Goal: Task Accomplishment & Management: Manage account settings

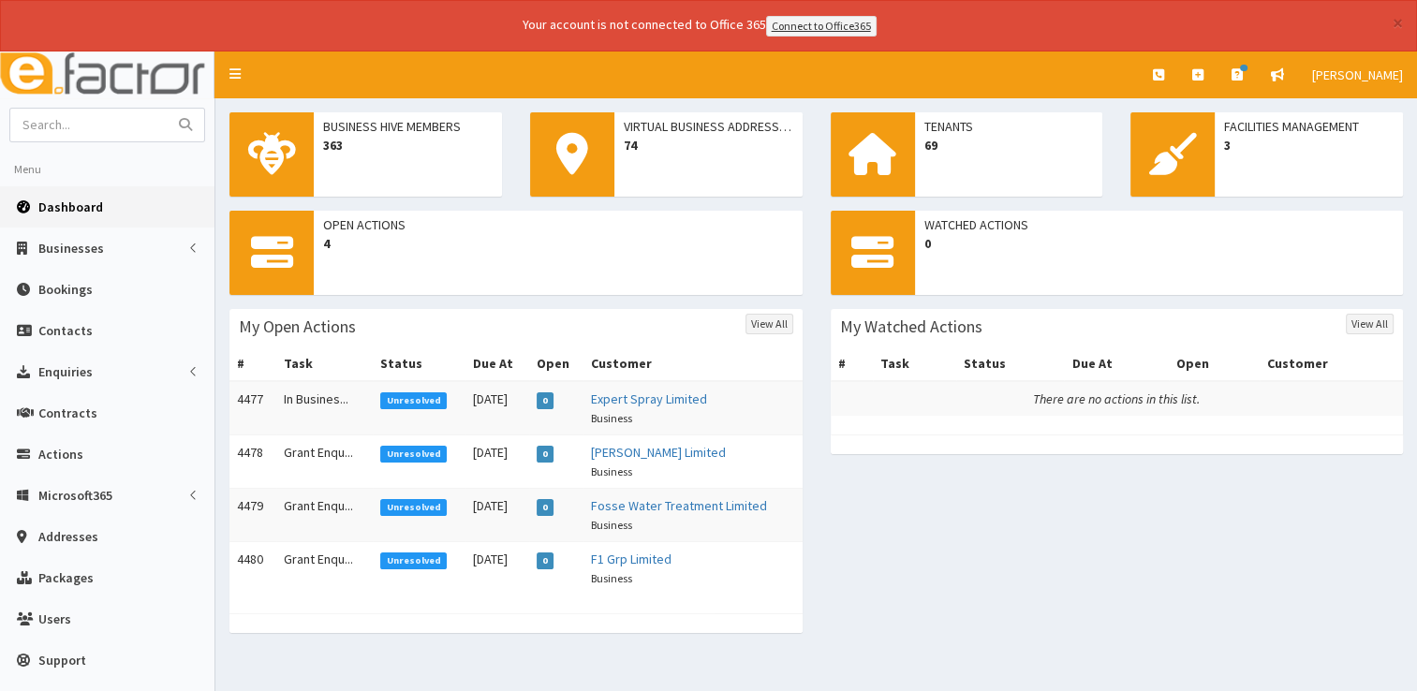
click at [100, 211] on link "Dashboard" at bounding box center [107, 206] width 215 height 41
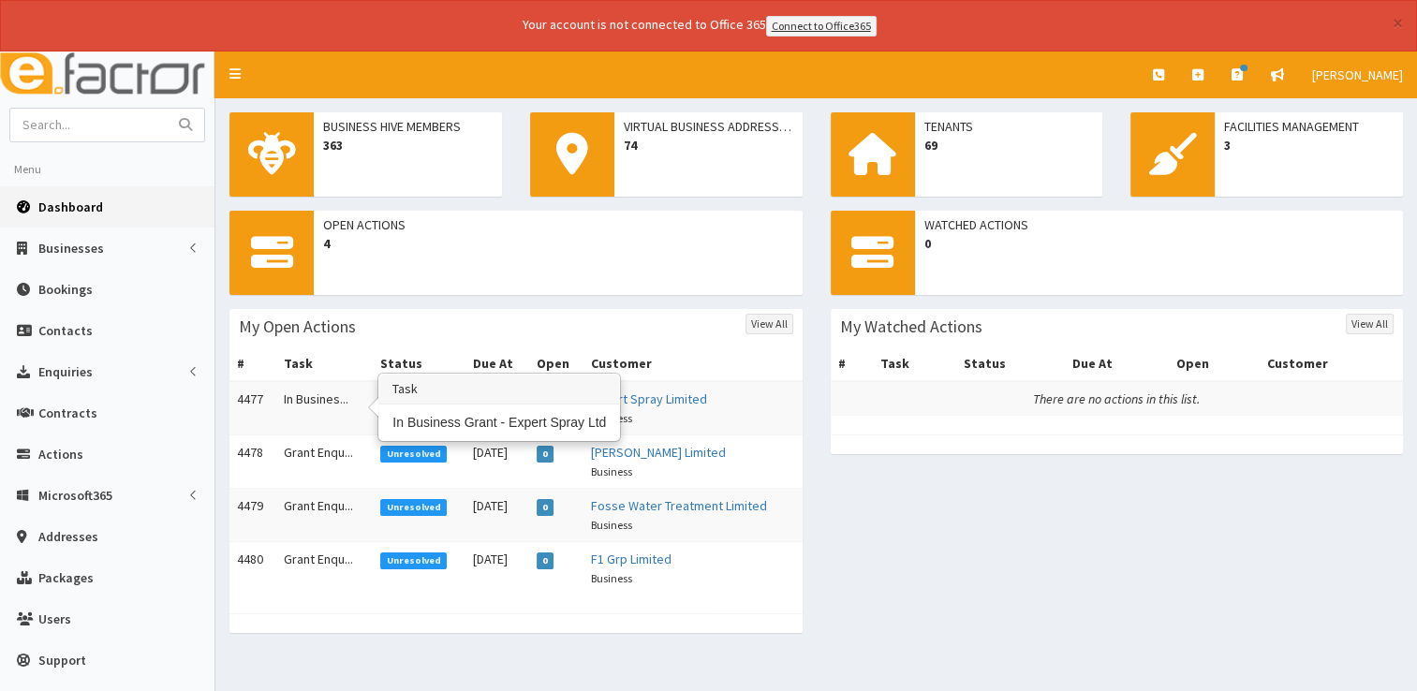
click at [310, 393] on td "In Busines..." at bounding box center [324, 408] width 96 height 54
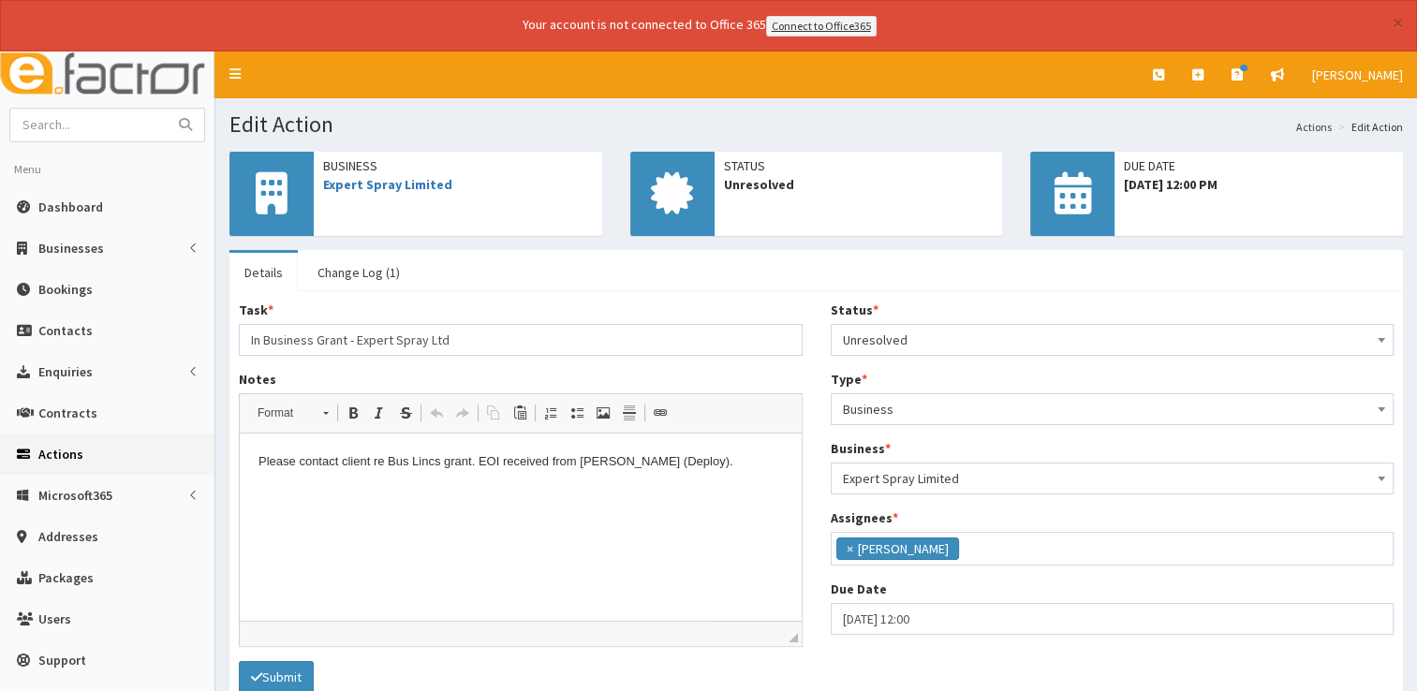
scroll to position [98, 0]
click at [398, 180] on link "Expert Spray Limited" at bounding box center [387, 184] width 129 height 17
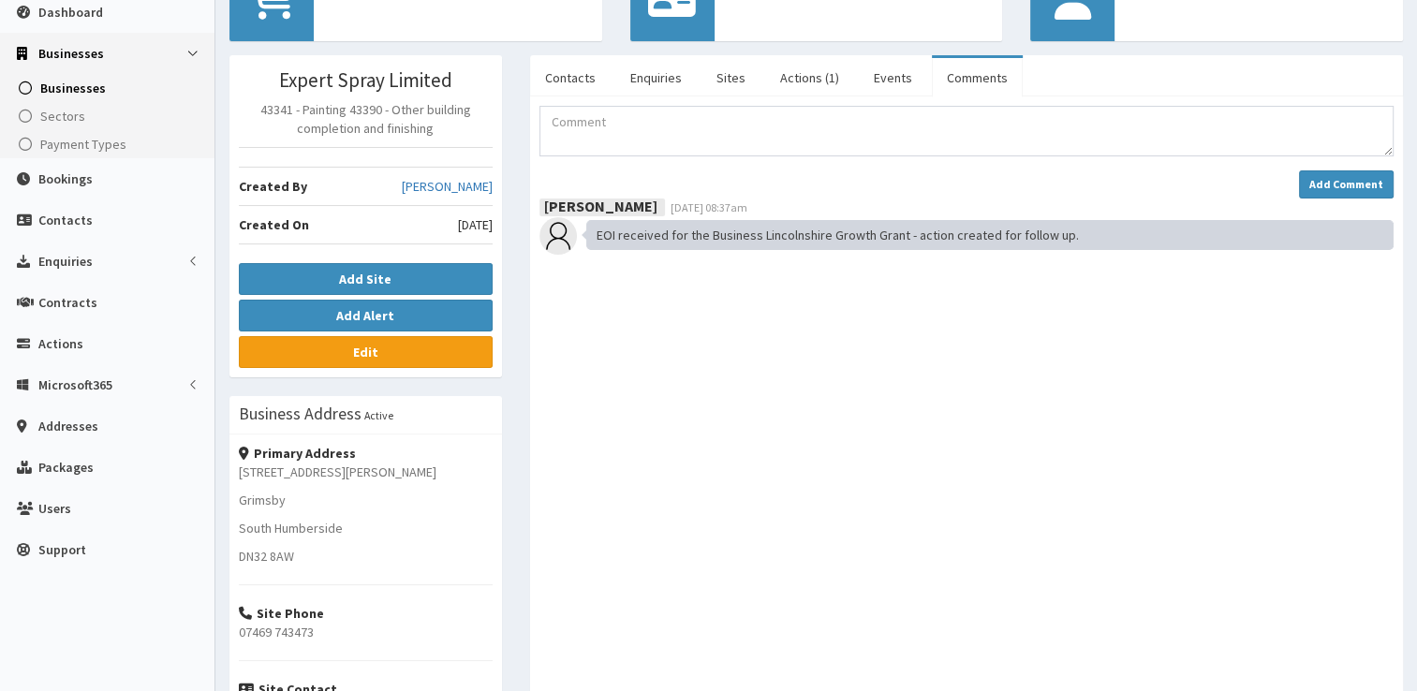
scroll to position [4, 0]
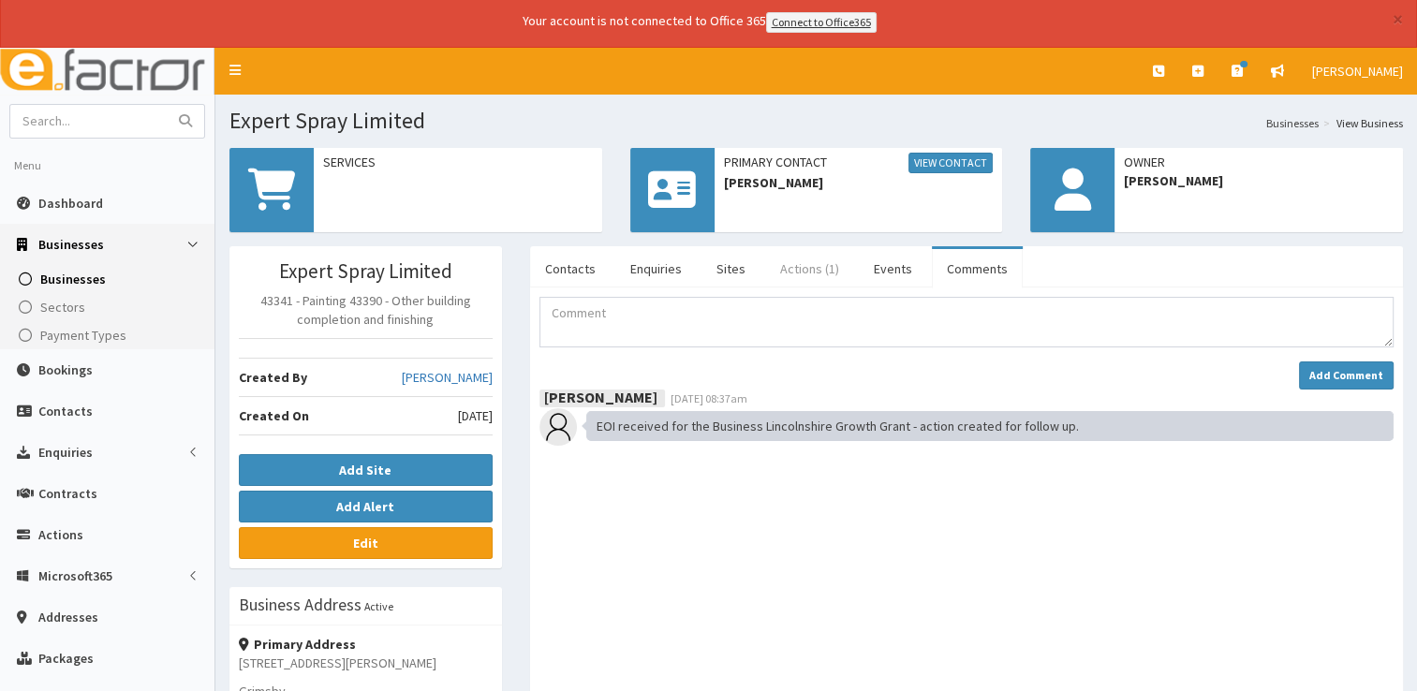
click at [812, 264] on link "Actions (1)" at bounding box center [809, 268] width 89 height 39
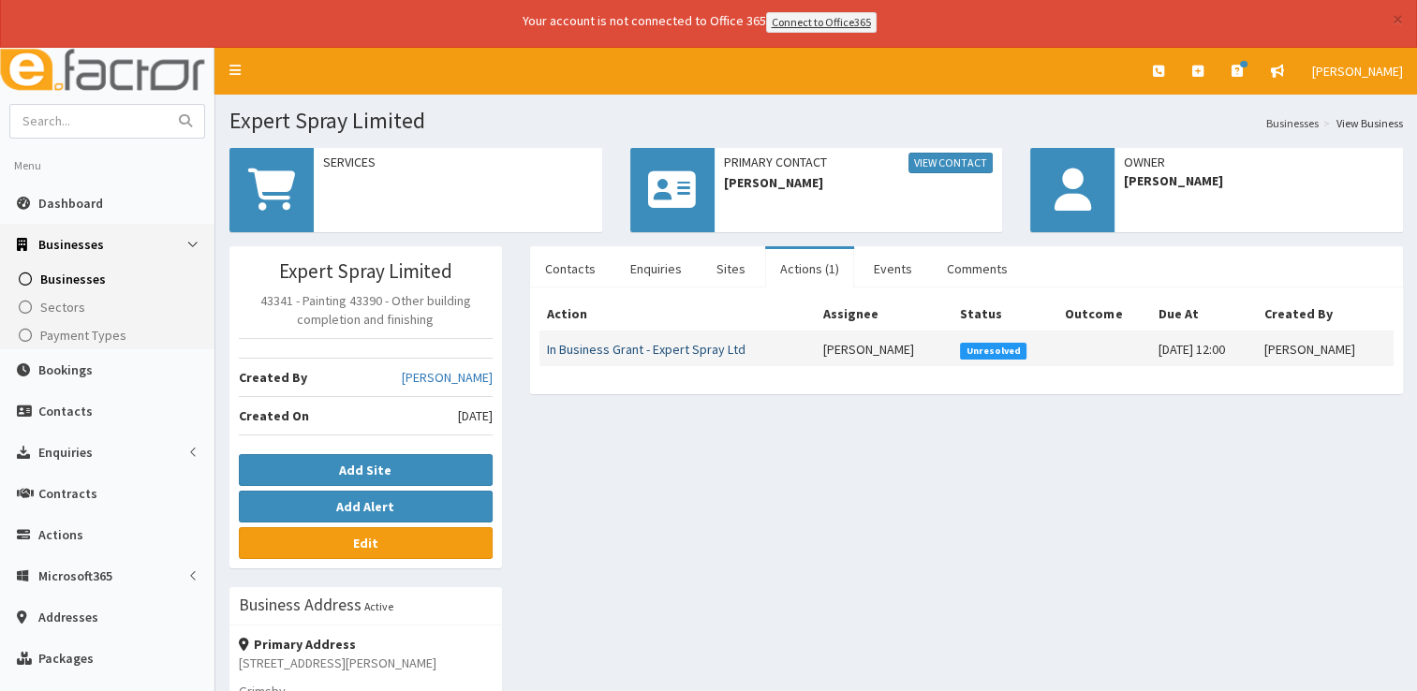
click at [655, 345] on link "In Business Grant - Expert Spray Ltd" at bounding box center [646, 349] width 199 height 17
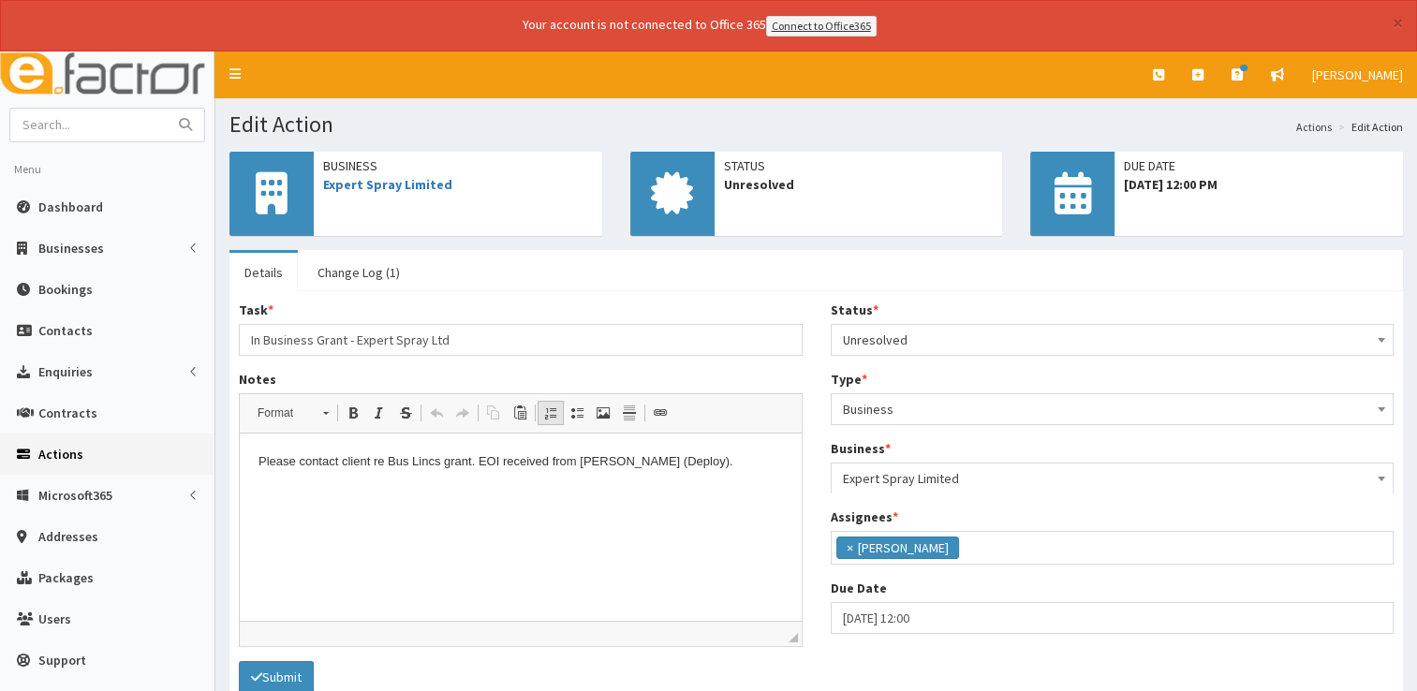
scroll to position [98, 0]
click at [662, 472] on html "Please contact client re Bus Lincs grant. EOI received from Matt (Deploy)." at bounding box center [521, 462] width 562 height 57
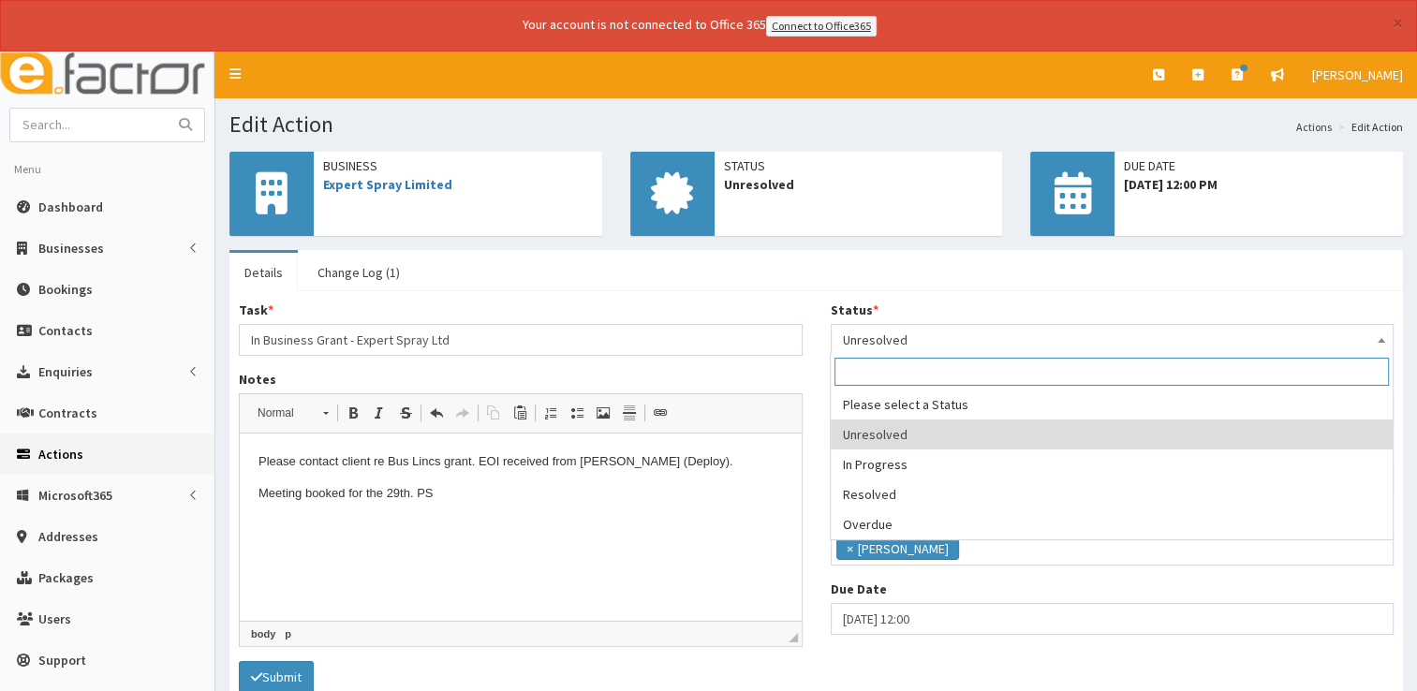
click at [1007, 327] on span "Unresolved" at bounding box center [1113, 340] width 540 height 26
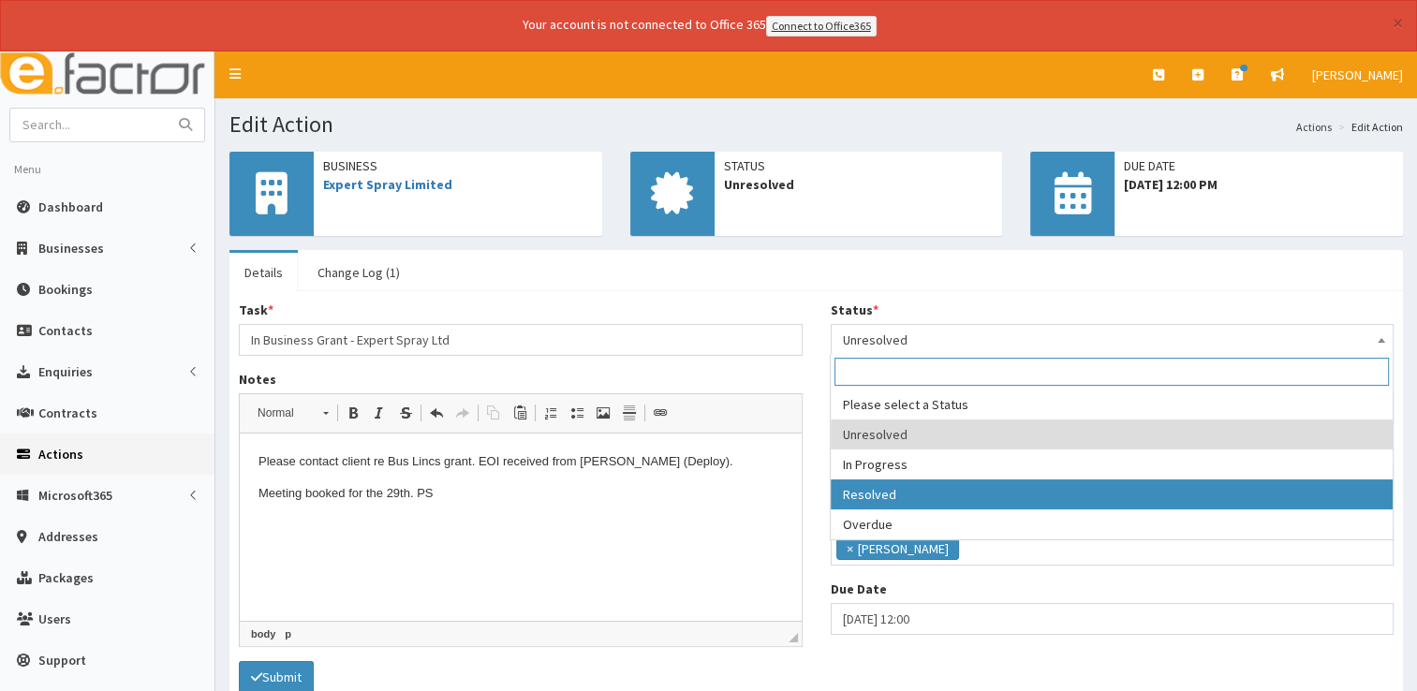
select select "3"
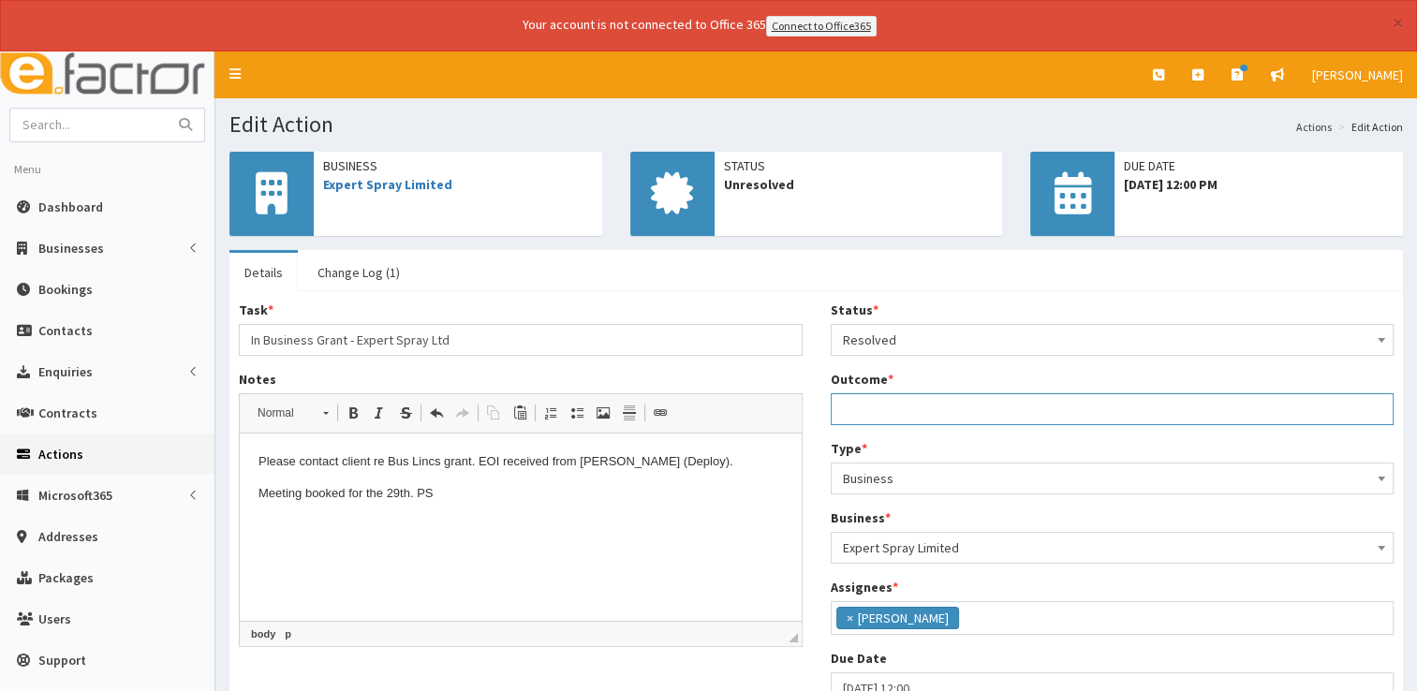
click at [888, 413] on input "Outcome *" at bounding box center [1113, 409] width 564 height 32
type input "See notes."
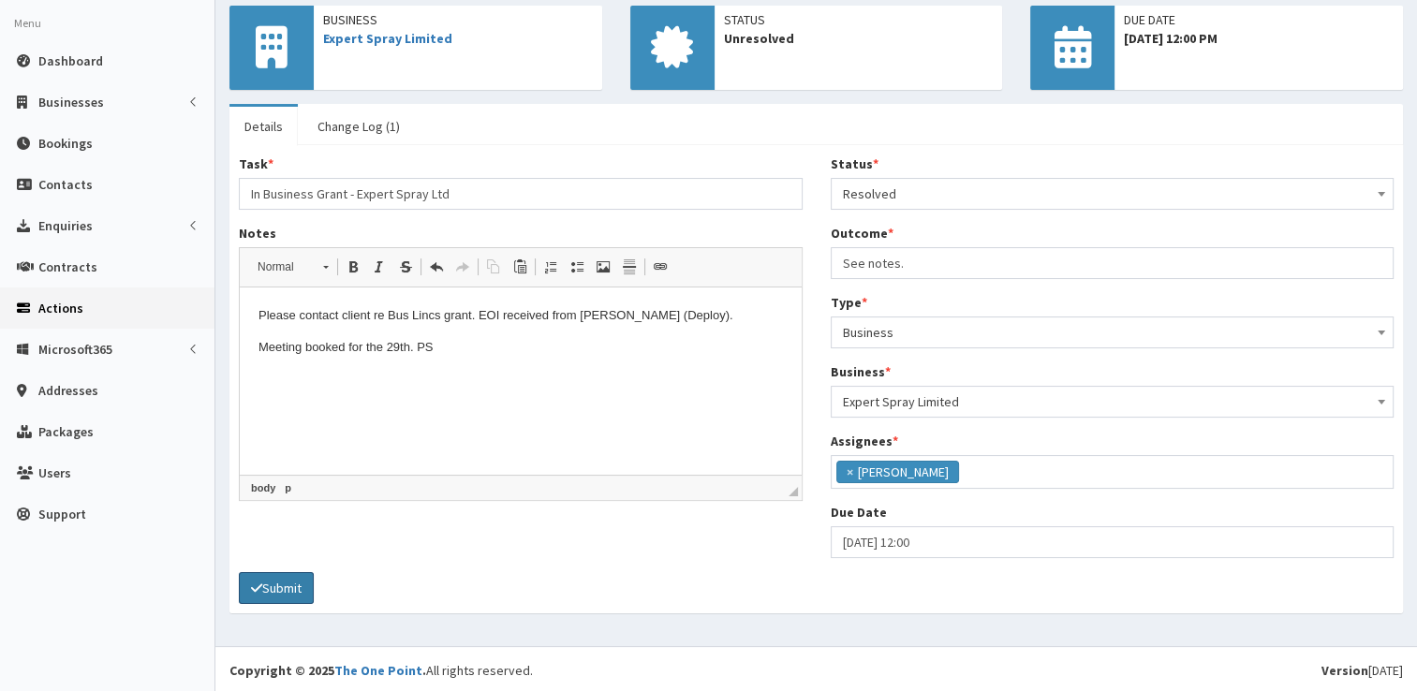
click at [296, 577] on button "Submit" at bounding box center [276, 588] width 75 height 32
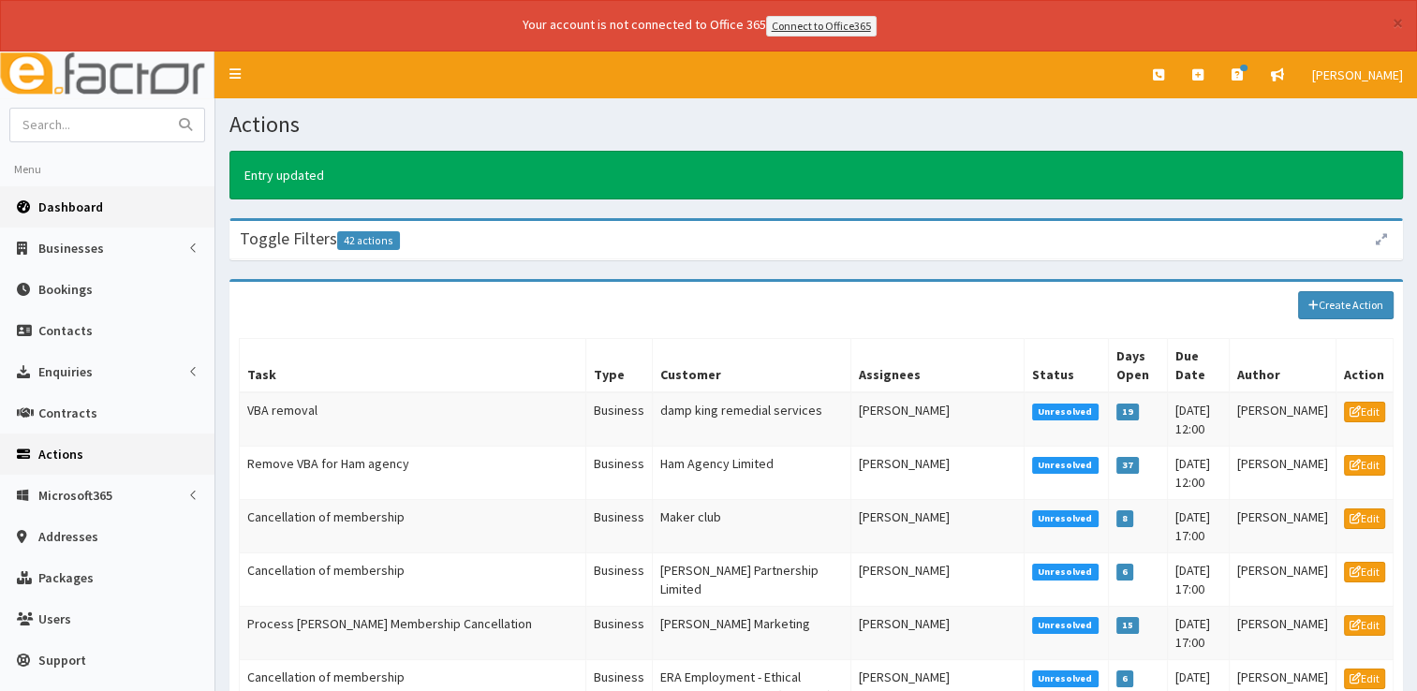
click at [56, 191] on link "Dashboard" at bounding box center [107, 206] width 215 height 41
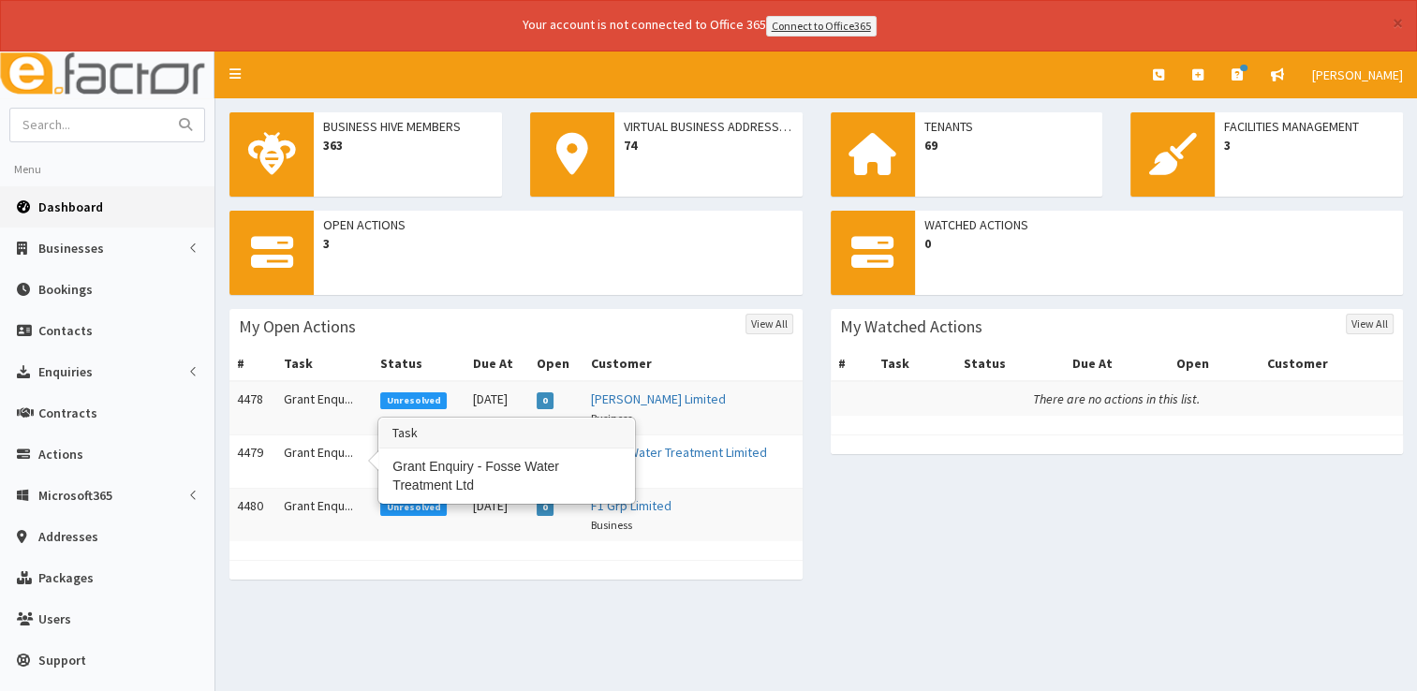
click at [320, 445] on td "Grant Enqu..." at bounding box center [324, 461] width 96 height 53
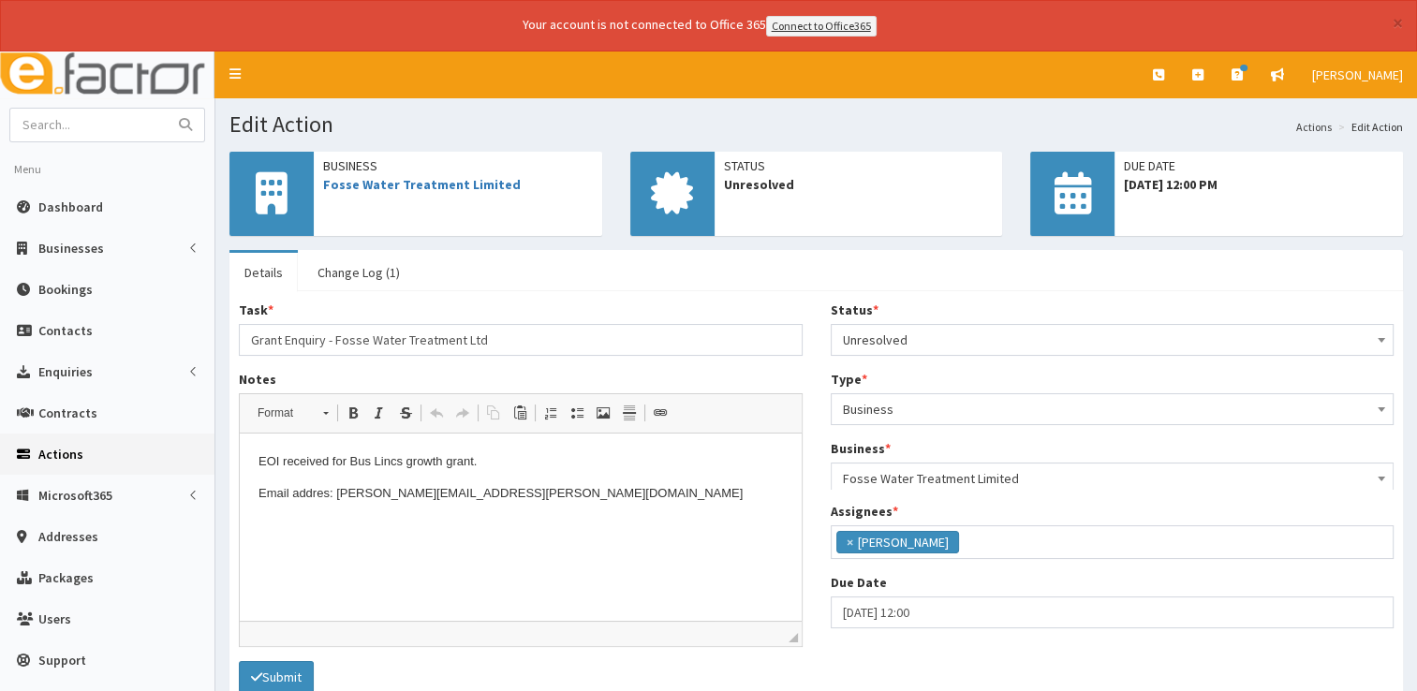
scroll to position [98, 0]
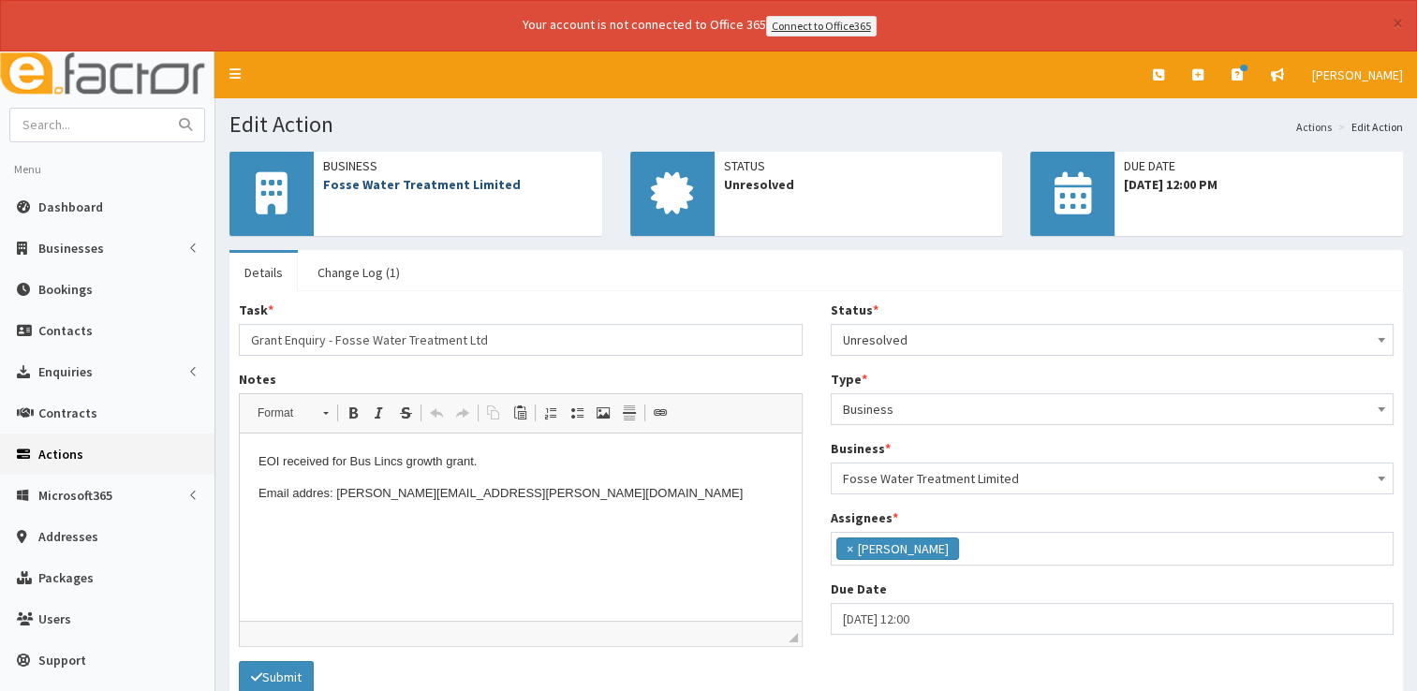
click at [393, 187] on link "Fosse Water Treatment Limited" at bounding box center [422, 184] width 198 height 17
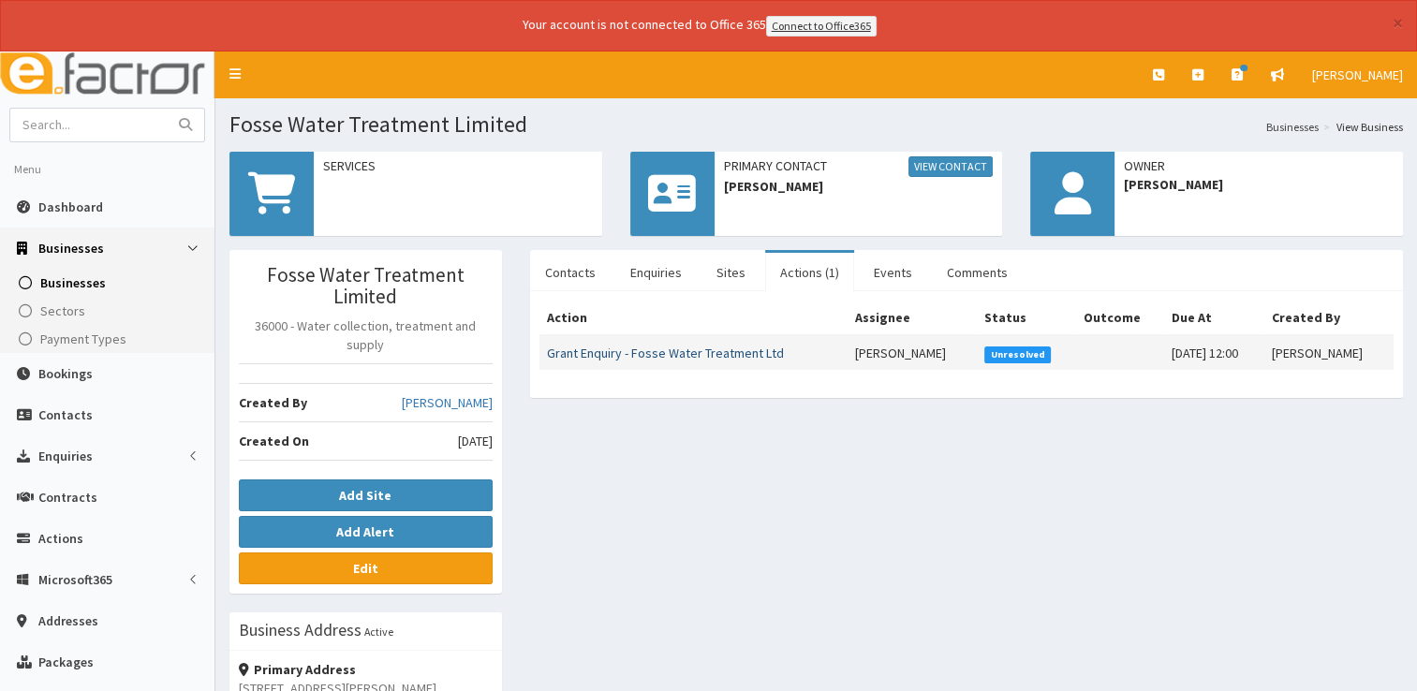
click at [688, 352] on link "Grant Enquiry - Fosse Water Treatment Ltd" at bounding box center [665, 353] width 237 height 17
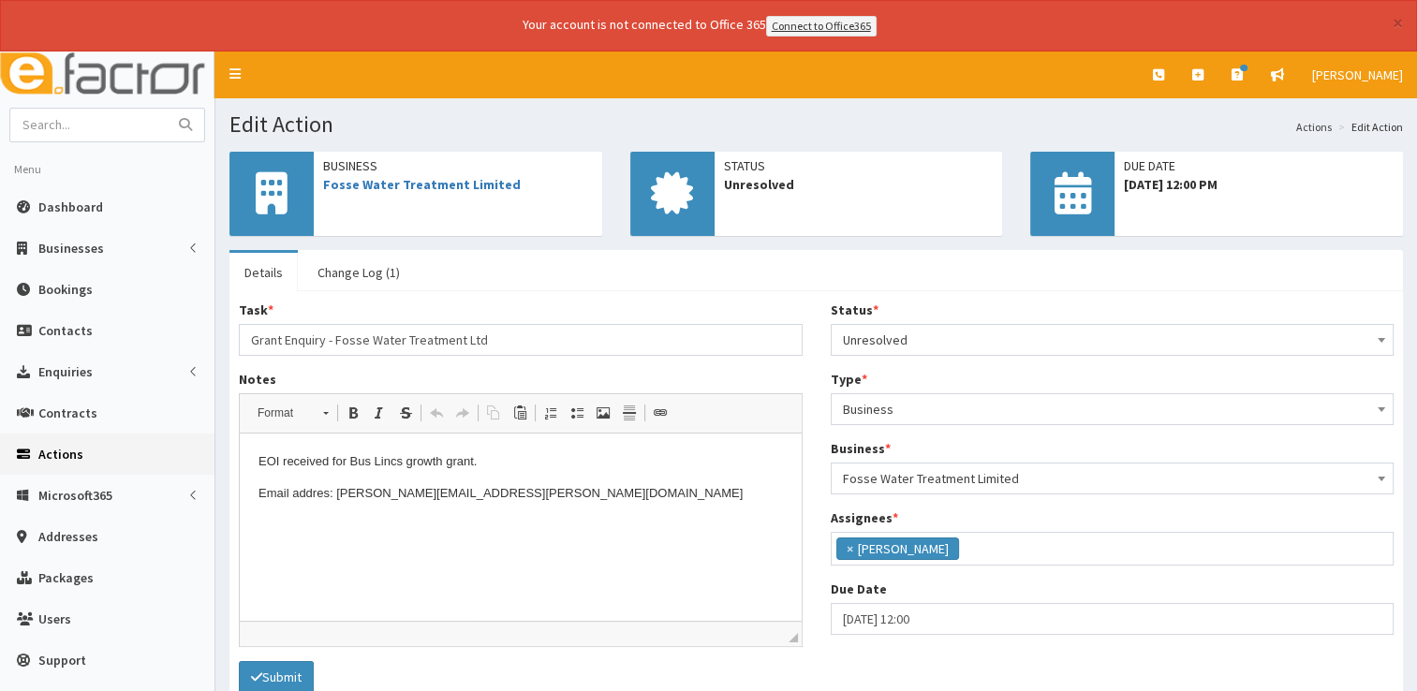
scroll to position [98, 0]
click at [499, 491] on p "Email addres: [PERSON_NAME][EMAIL_ADDRESS][PERSON_NAME][DOMAIN_NAME]" at bounding box center [521, 494] width 525 height 20
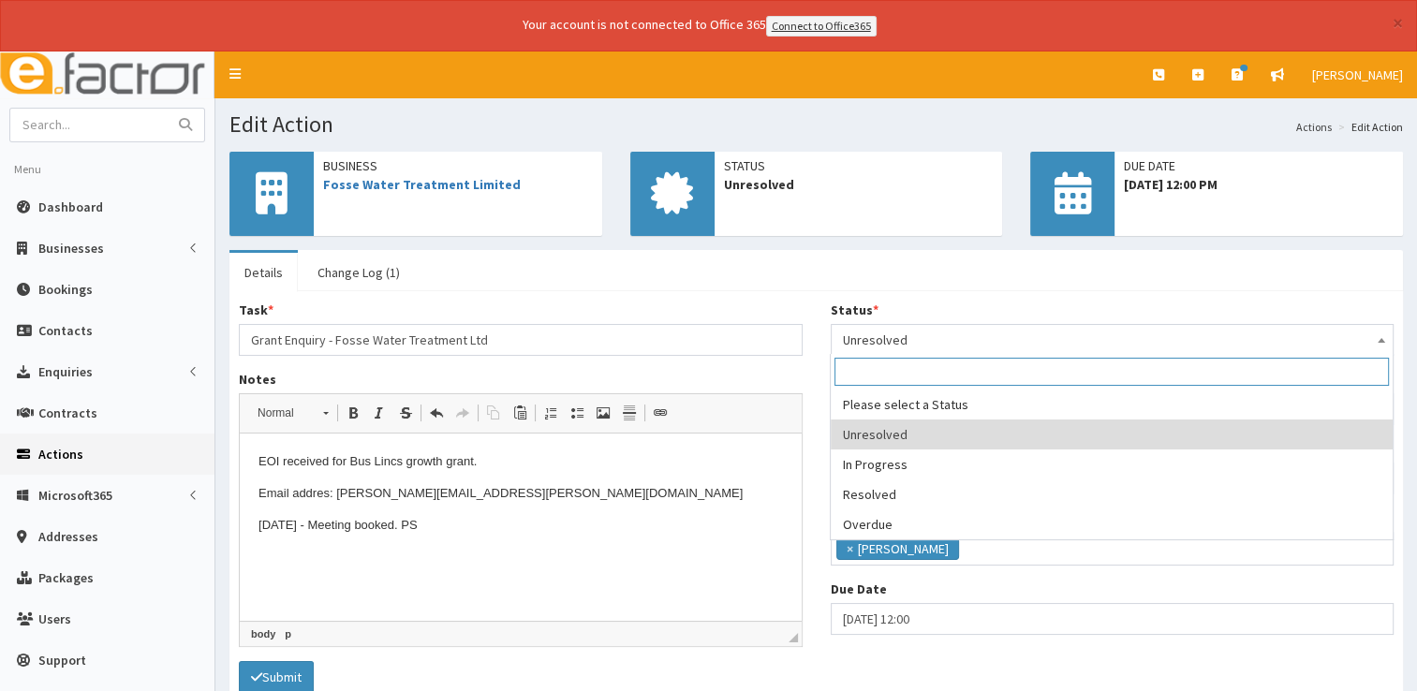
click at [1036, 347] on span "Unresolved" at bounding box center [1113, 340] width 540 height 26
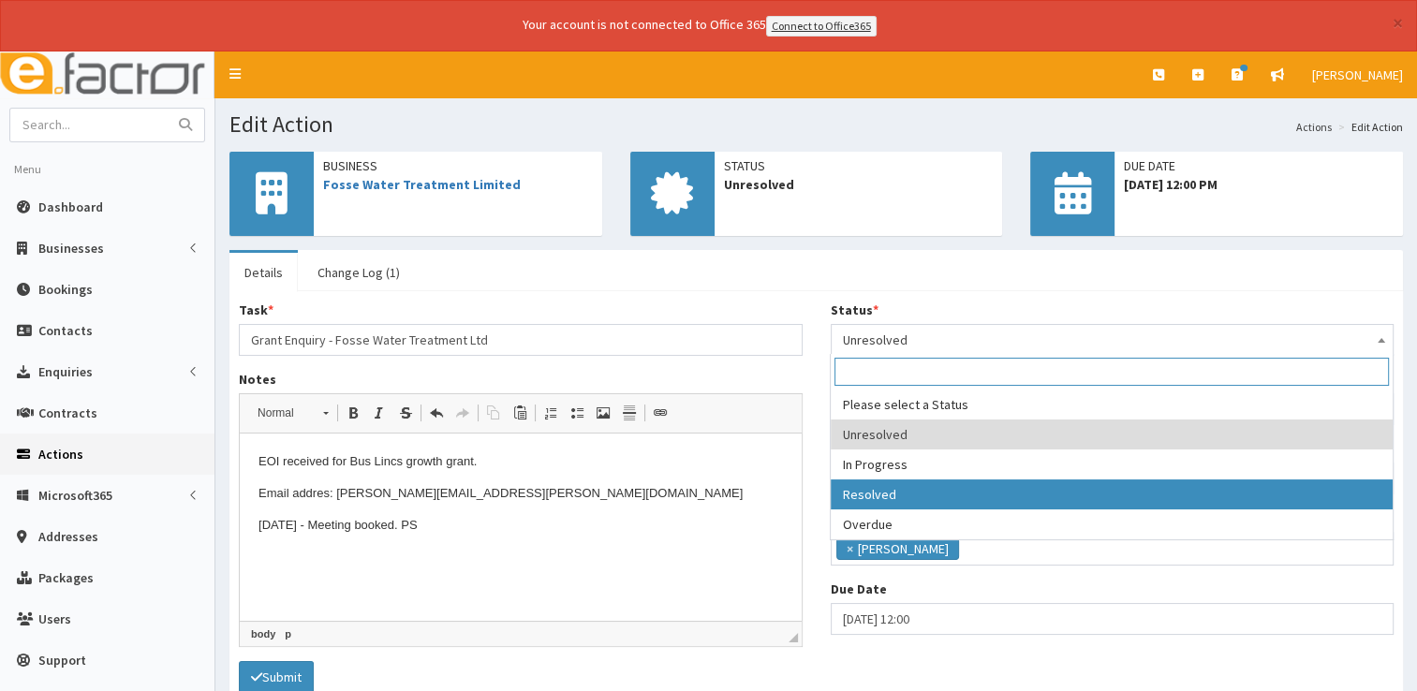
select select "3"
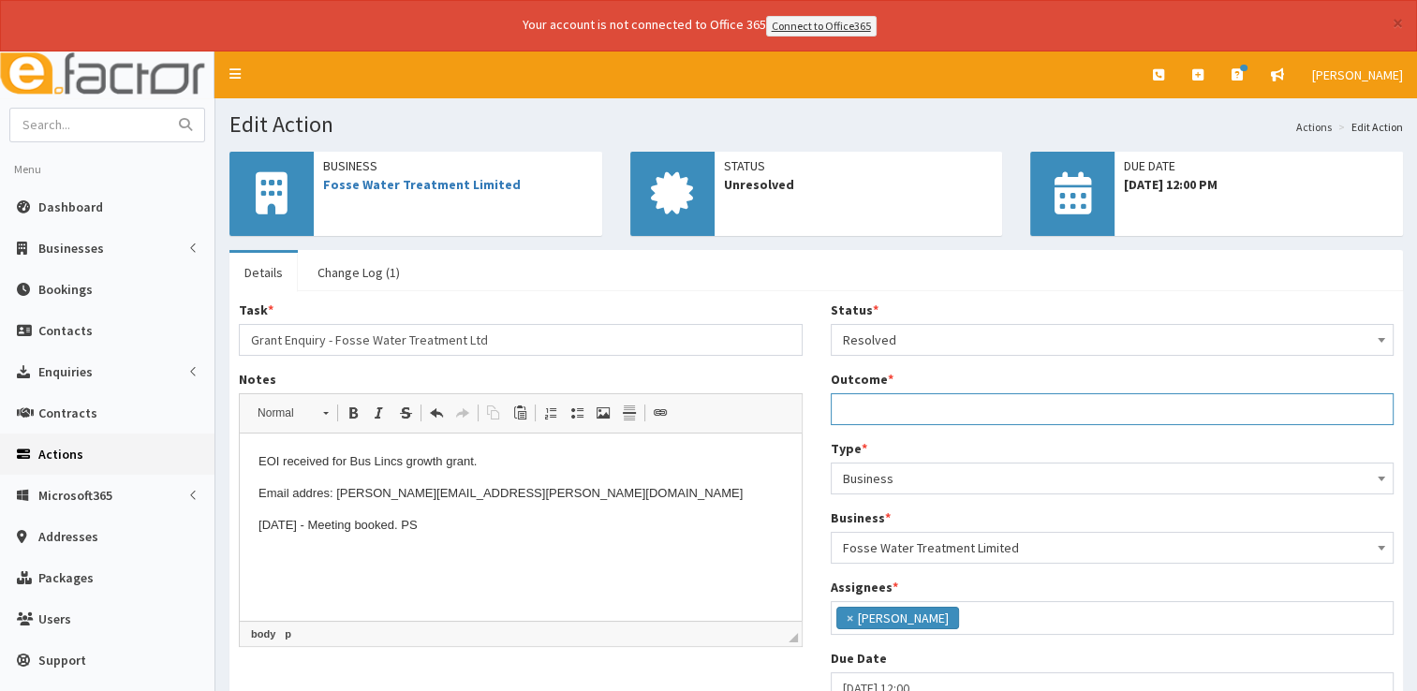
click at [901, 403] on input "Outcome *" at bounding box center [1113, 409] width 564 height 32
type input "See notes."
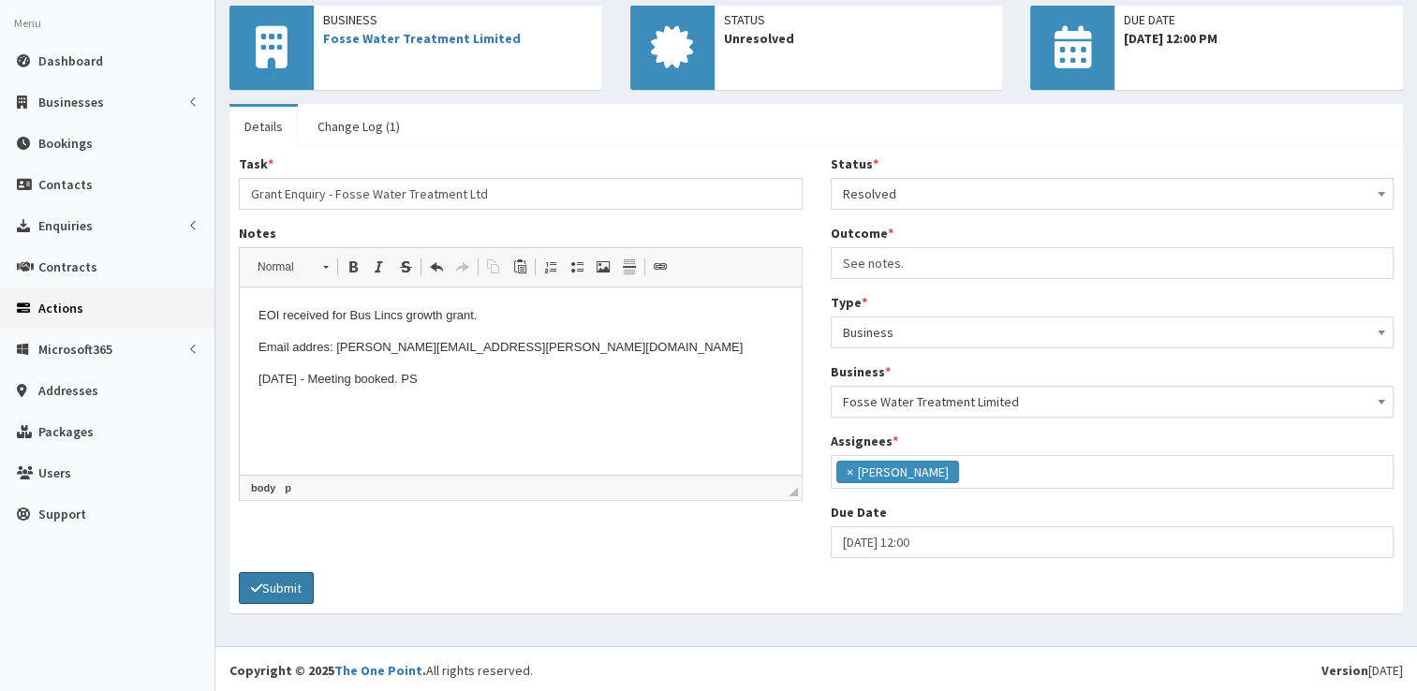
click at [297, 588] on button "Submit" at bounding box center [276, 588] width 75 height 32
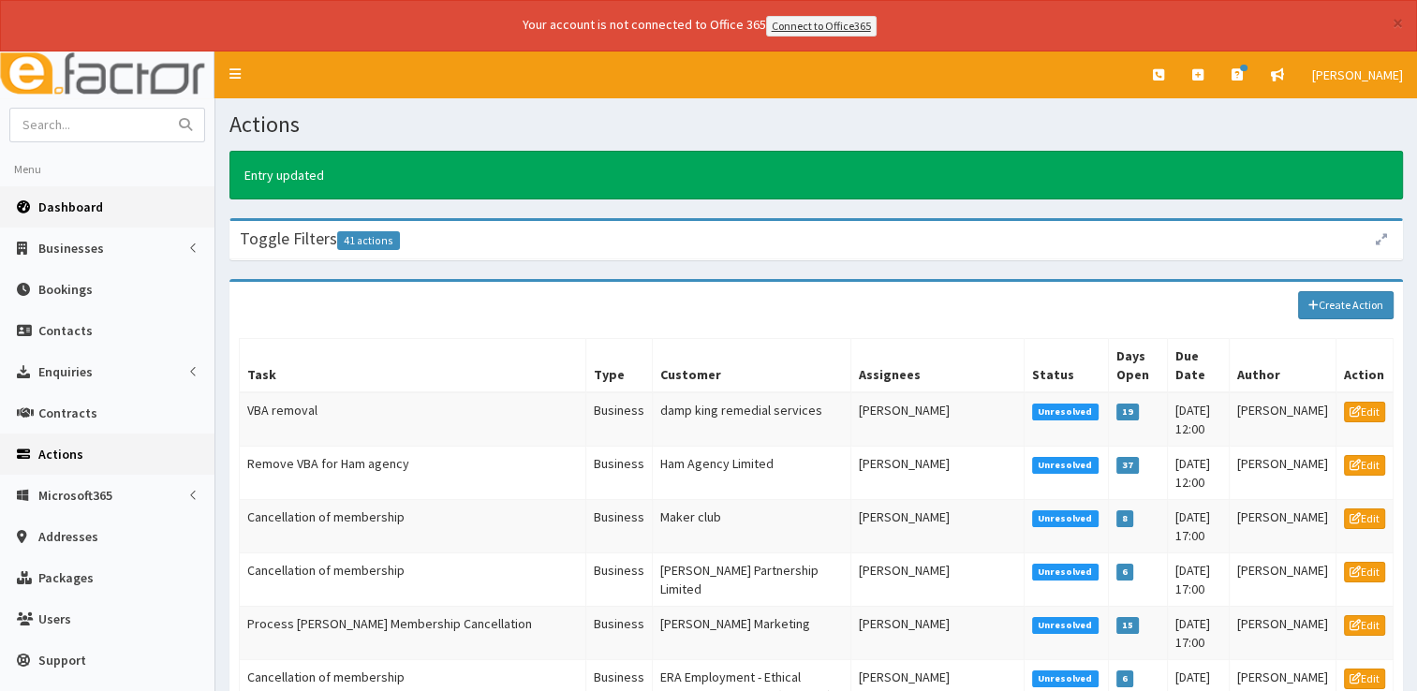
click at [70, 207] on span "Dashboard" at bounding box center [70, 207] width 65 height 17
